Goal: Task Accomplishment & Management: Use online tool/utility

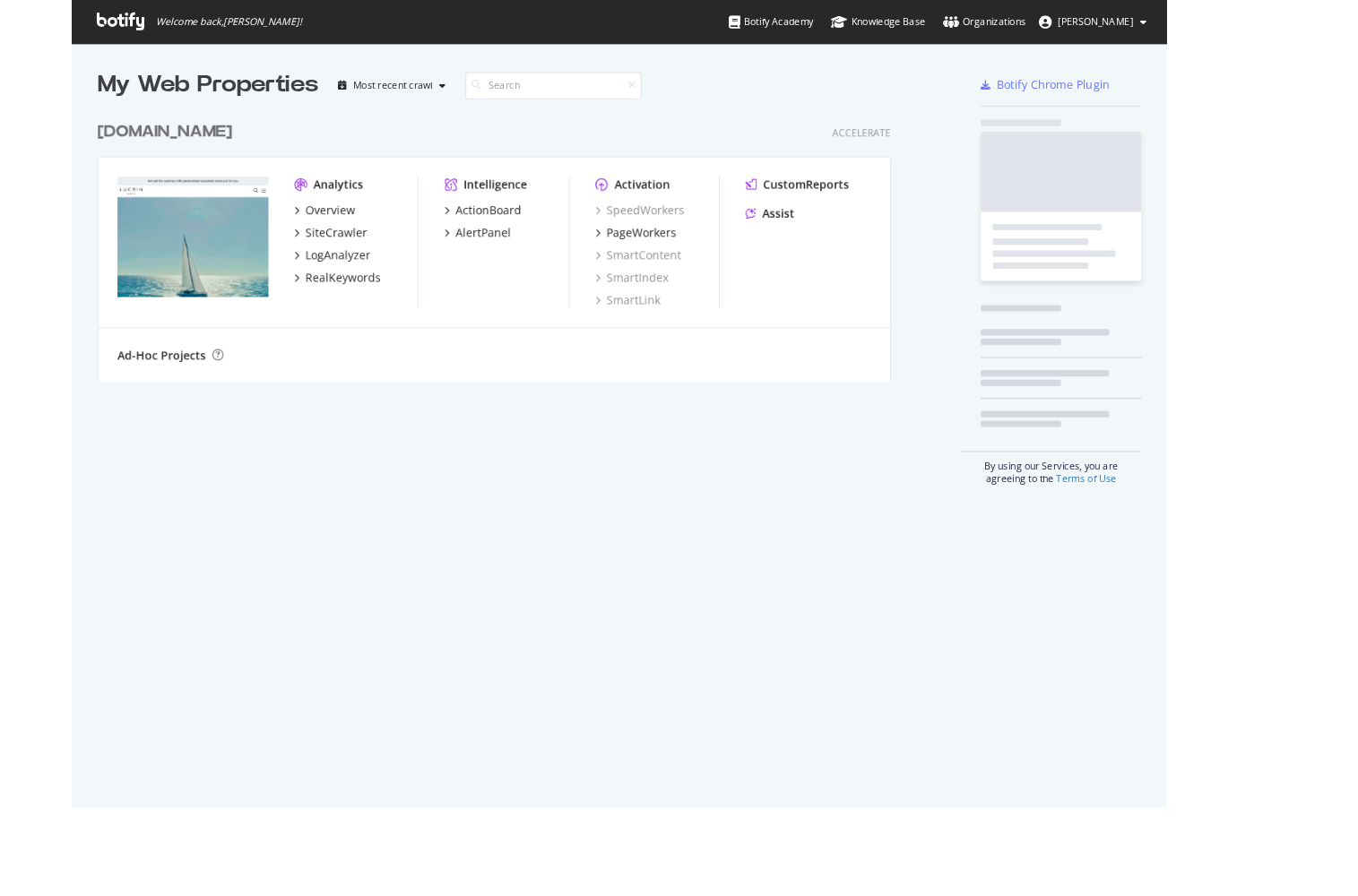
scroll to position [896, 1358]
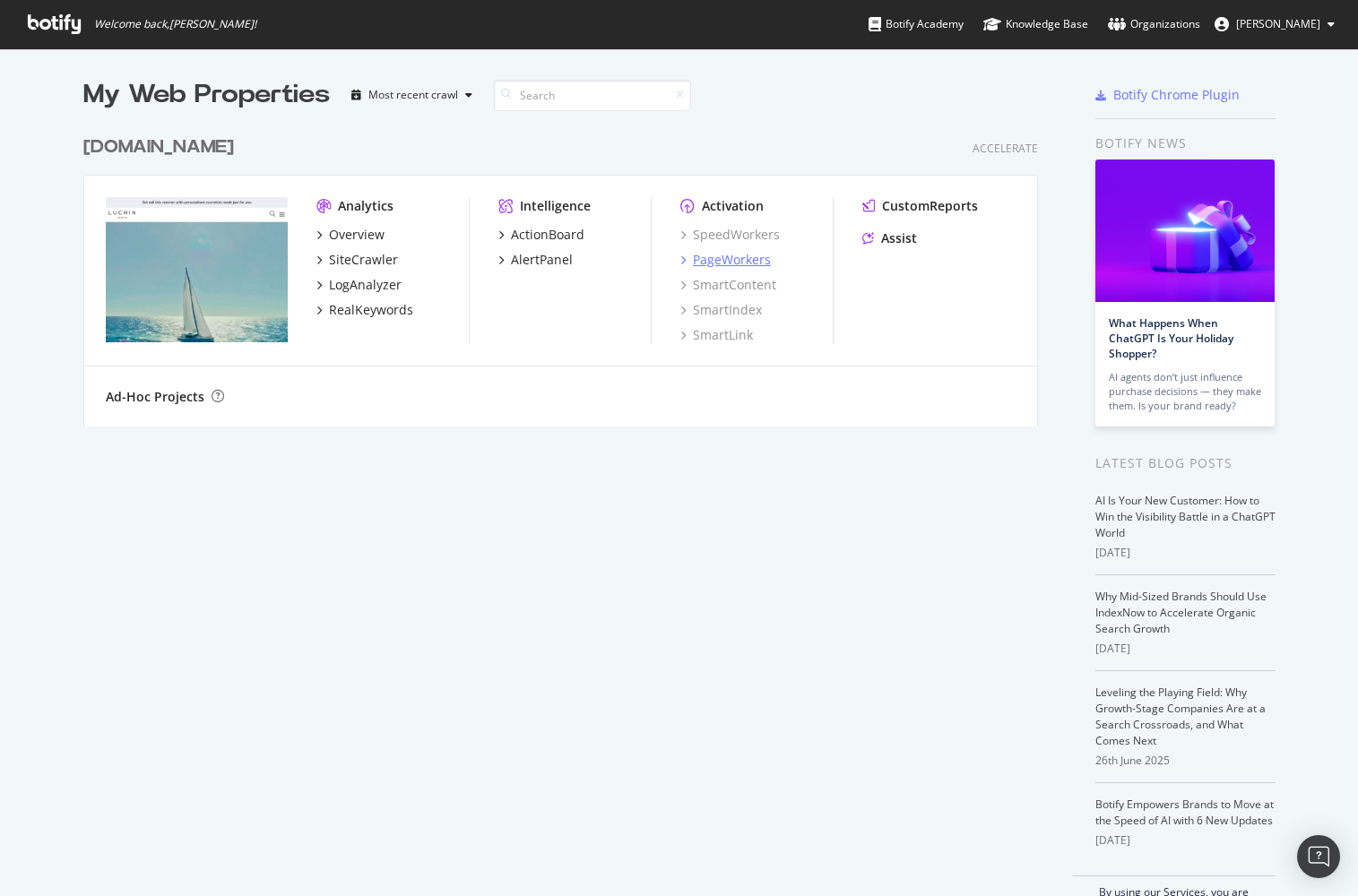
click at [715, 258] on div "PageWorkers" at bounding box center [731, 259] width 78 height 18
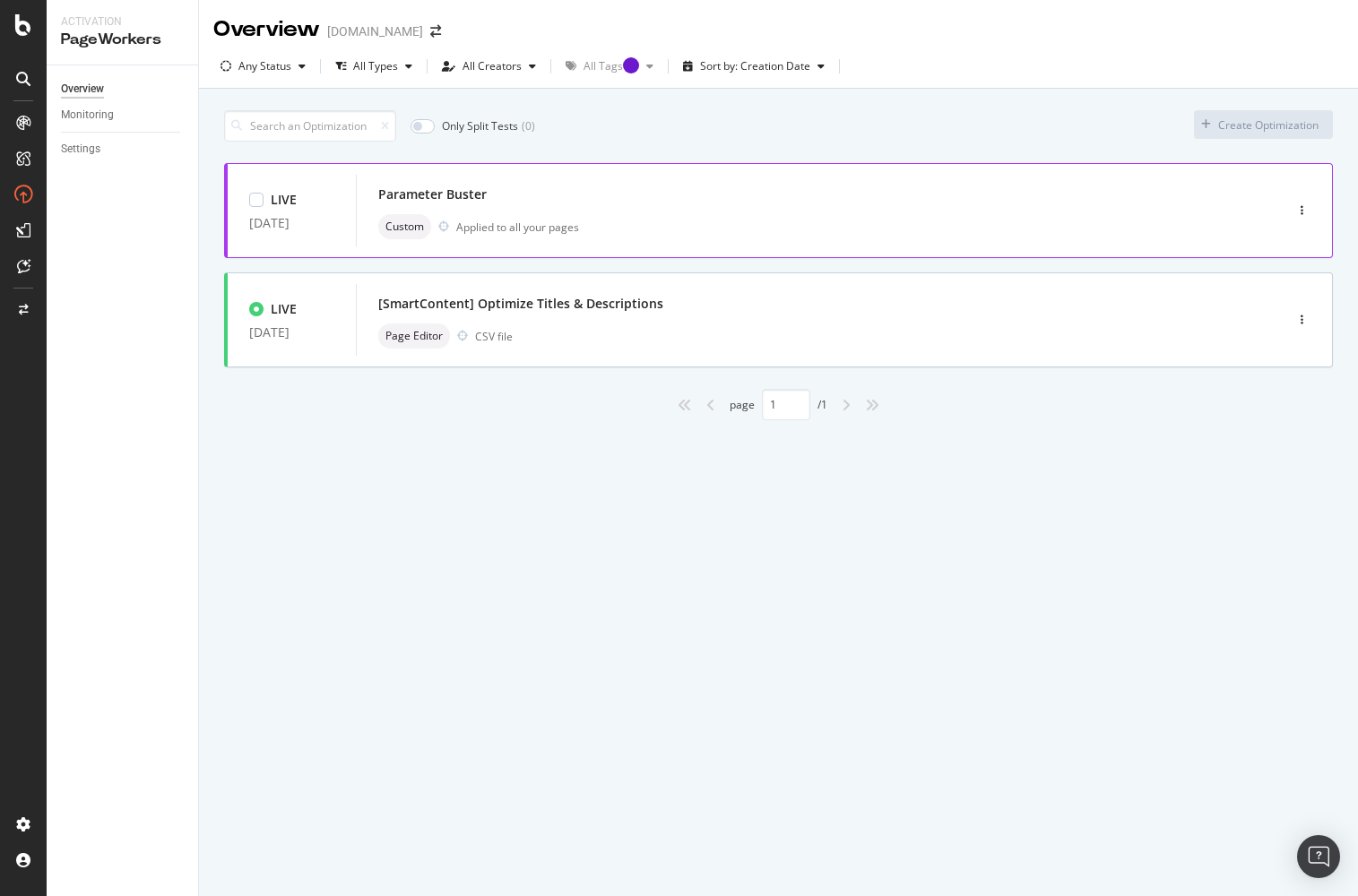
click at [458, 191] on div "Parameter Buster" at bounding box center [432, 194] width 108 height 18
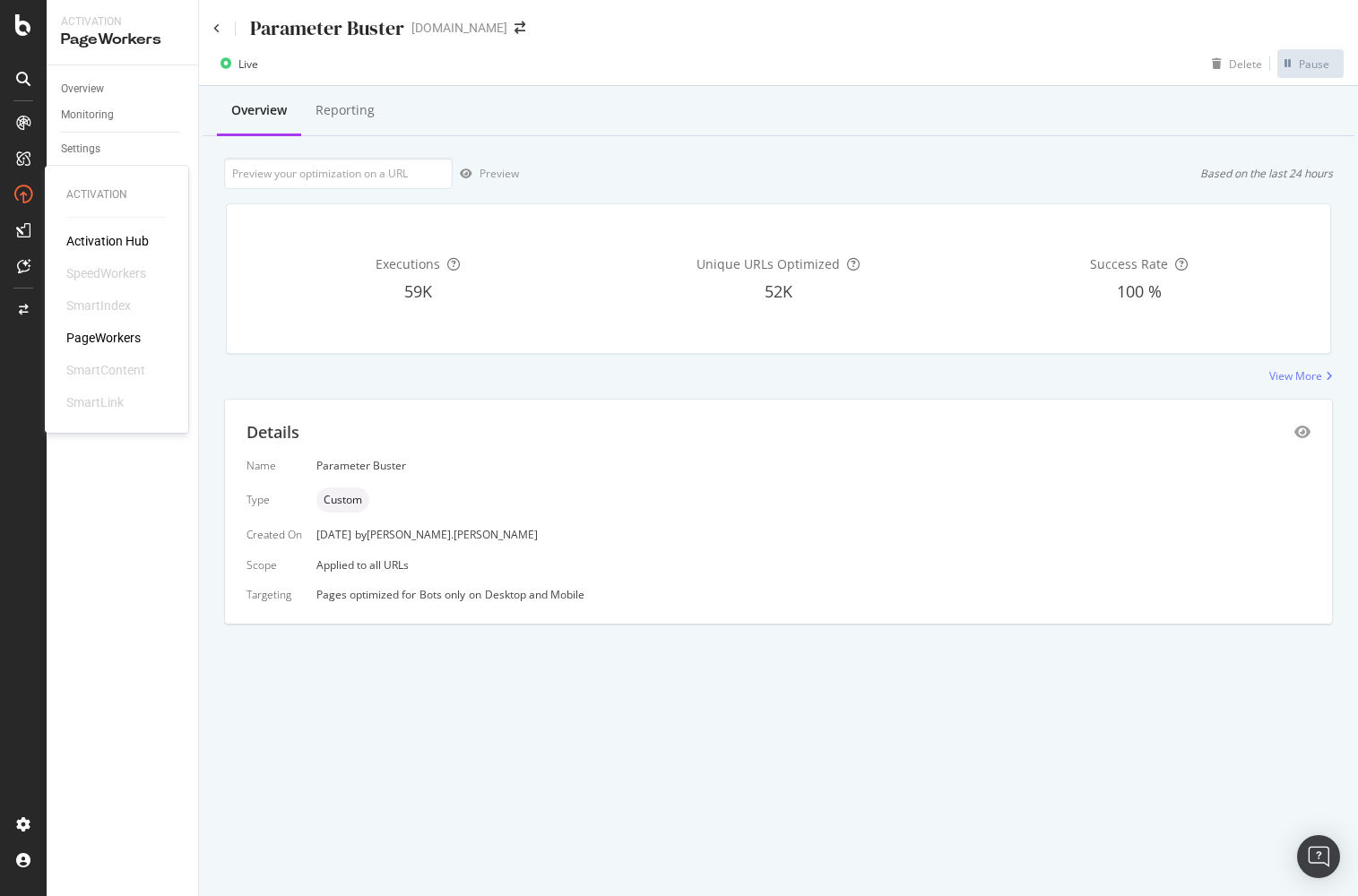
click at [140, 248] on div "Activation Hub" at bounding box center [108, 240] width 82 height 18
